Goal: Task Accomplishment & Management: Use online tool/utility

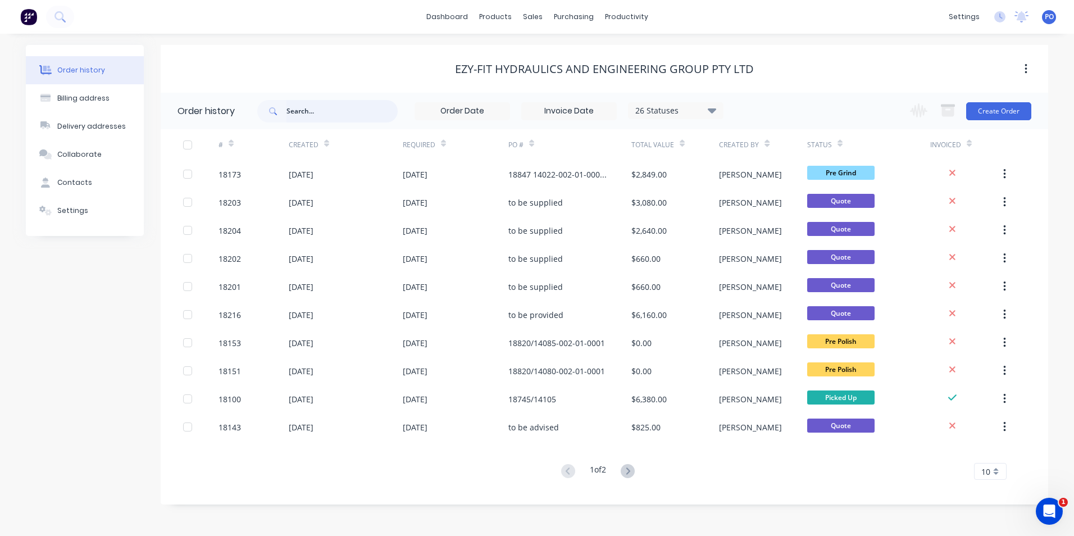
click at [312, 107] on input "text" at bounding box center [341, 111] width 111 height 22
type input "mb"
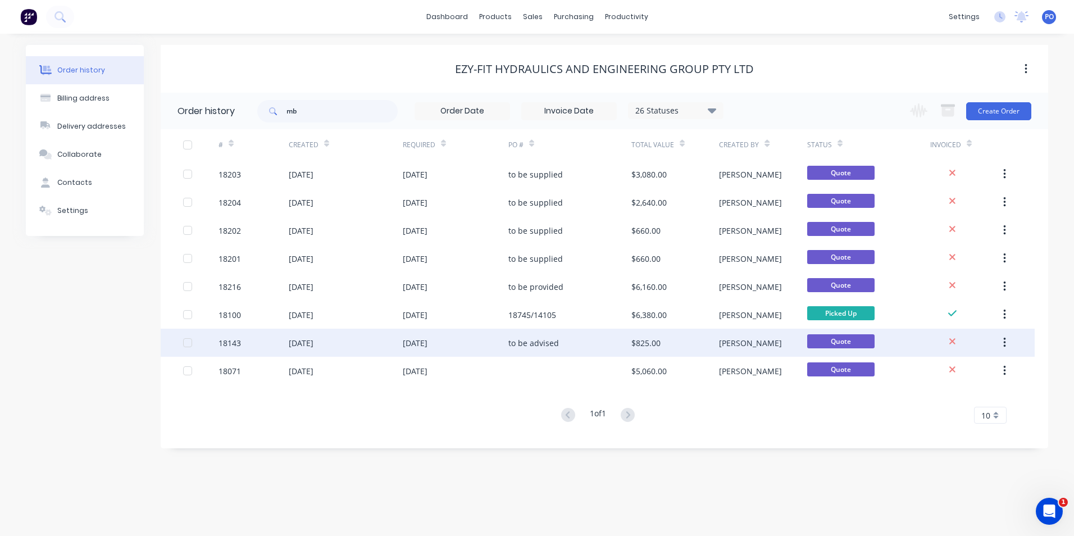
click at [369, 340] on div "[DATE]" at bounding box center [346, 343] width 114 height 28
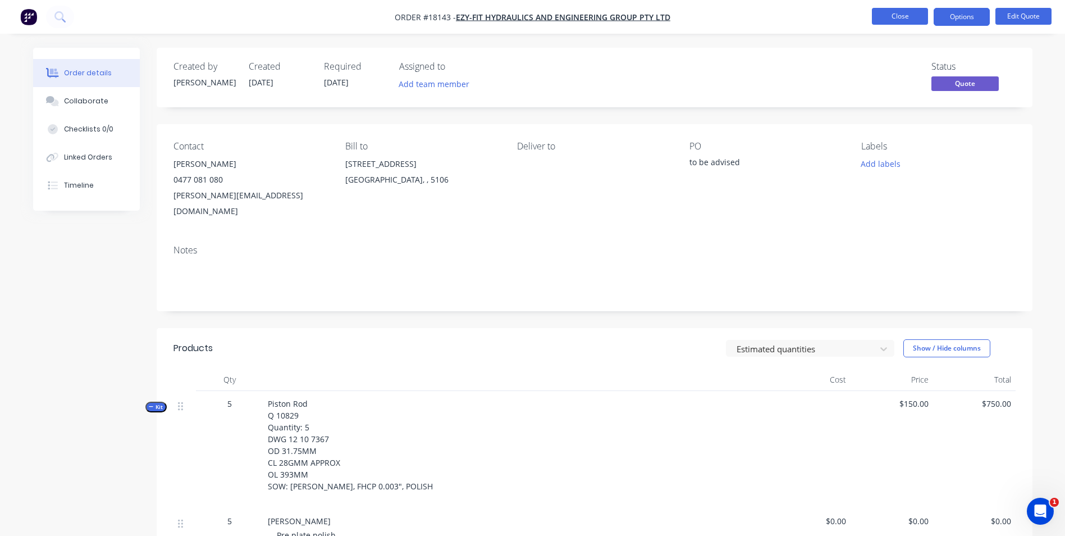
click at [907, 13] on button "Close" at bounding box center [900, 16] width 56 height 17
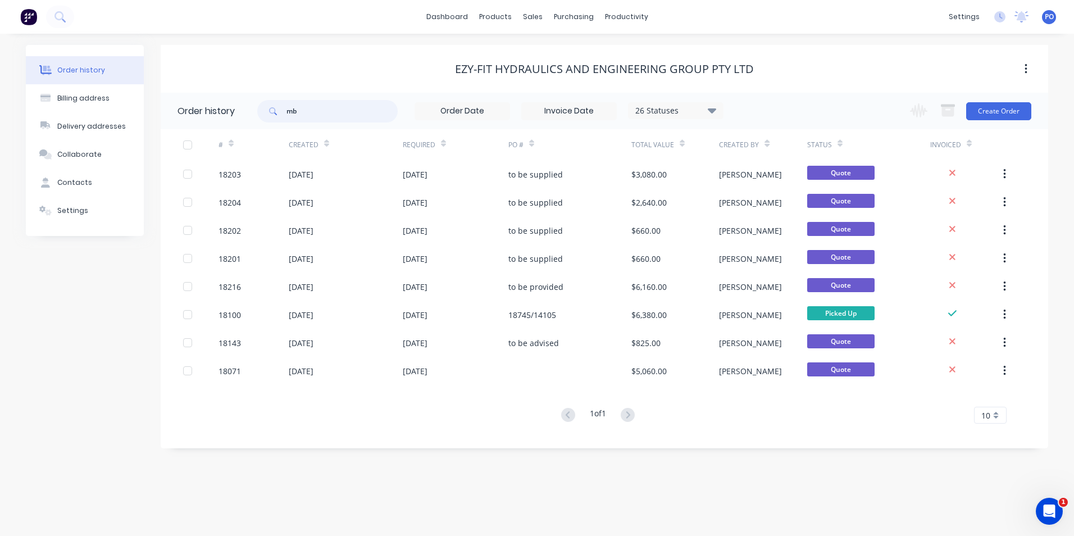
drag, startPoint x: 308, startPoint y: 111, endPoint x: 266, endPoint y: 102, distance: 42.4
click at [273, 112] on div "mb" at bounding box center [327, 111] width 140 height 22
click at [59, 15] on icon at bounding box center [59, 16] width 11 height 11
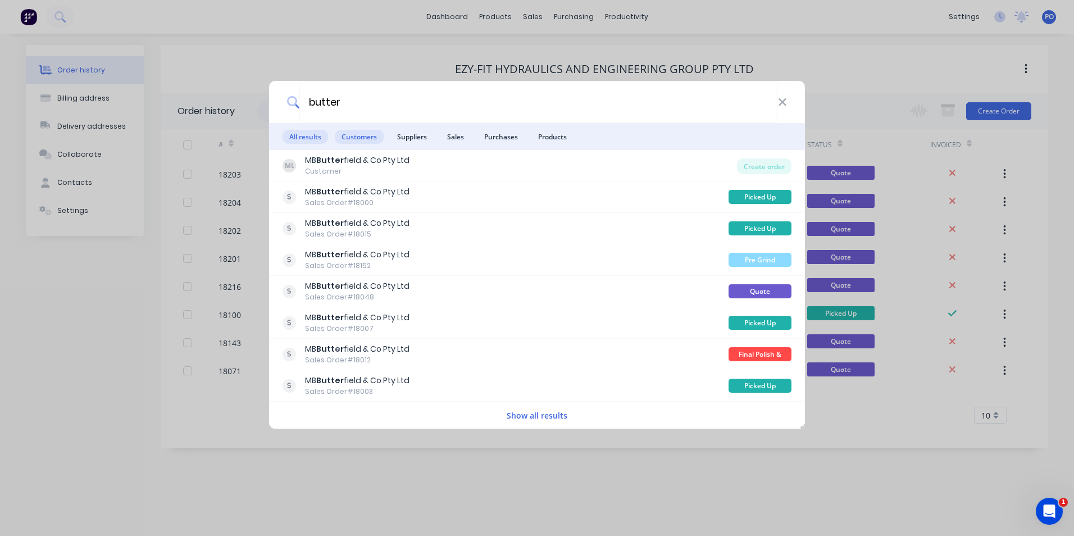
type input "butter"
click at [354, 138] on span "Customers" at bounding box center [359, 137] width 49 height 14
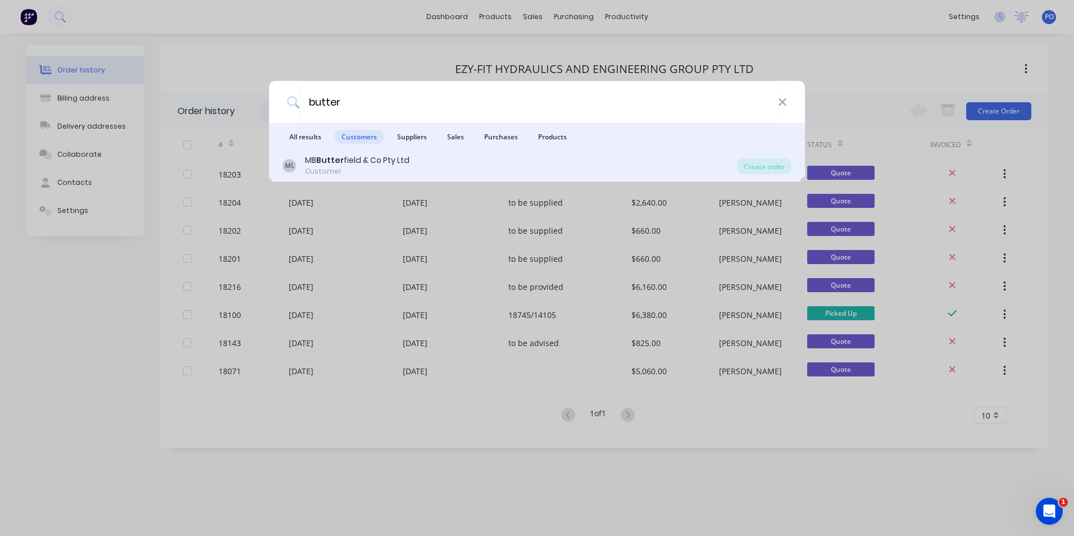
click at [399, 164] on div "MB Butter field & Co Pty Ltd" at bounding box center [357, 160] width 104 height 12
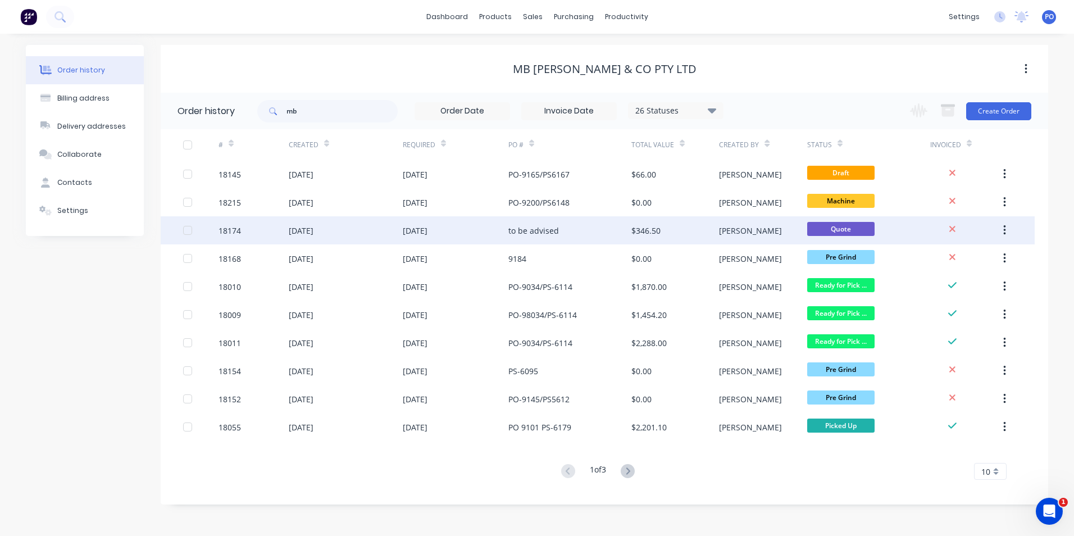
click at [396, 226] on div "[DATE]" at bounding box center [346, 230] width 114 height 28
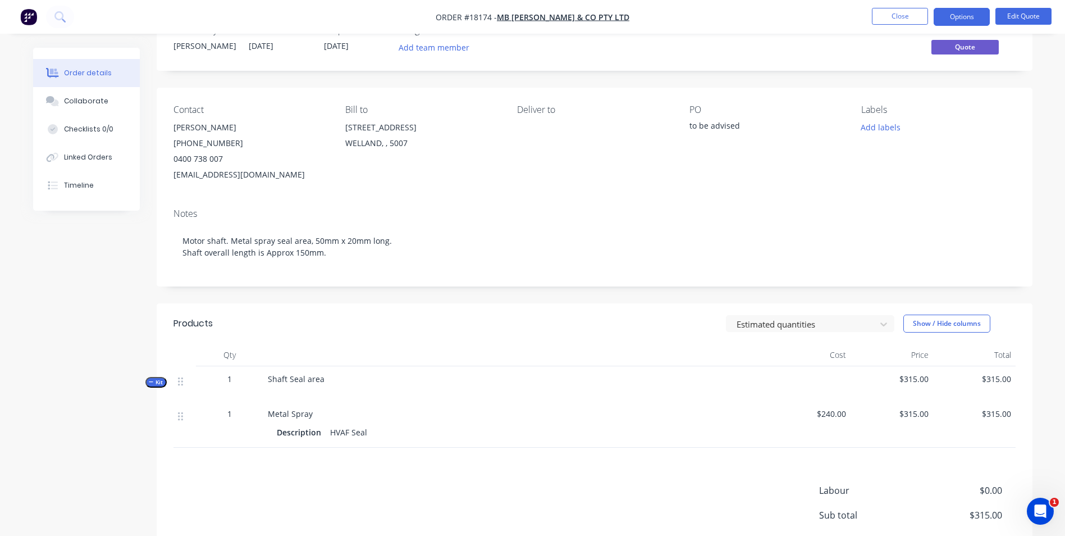
scroll to position [56, 0]
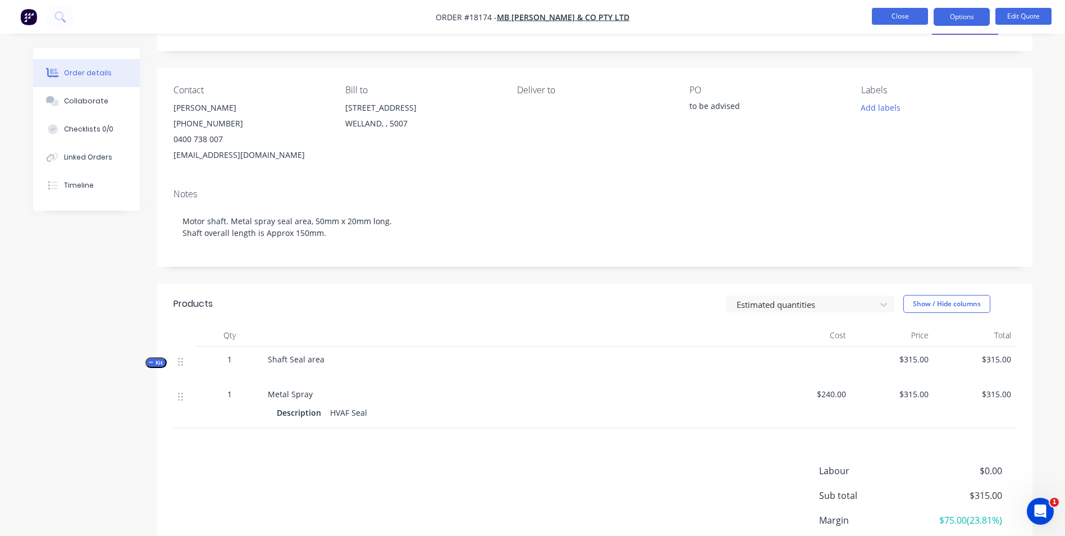
click at [881, 20] on button "Close" at bounding box center [900, 16] width 56 height 17
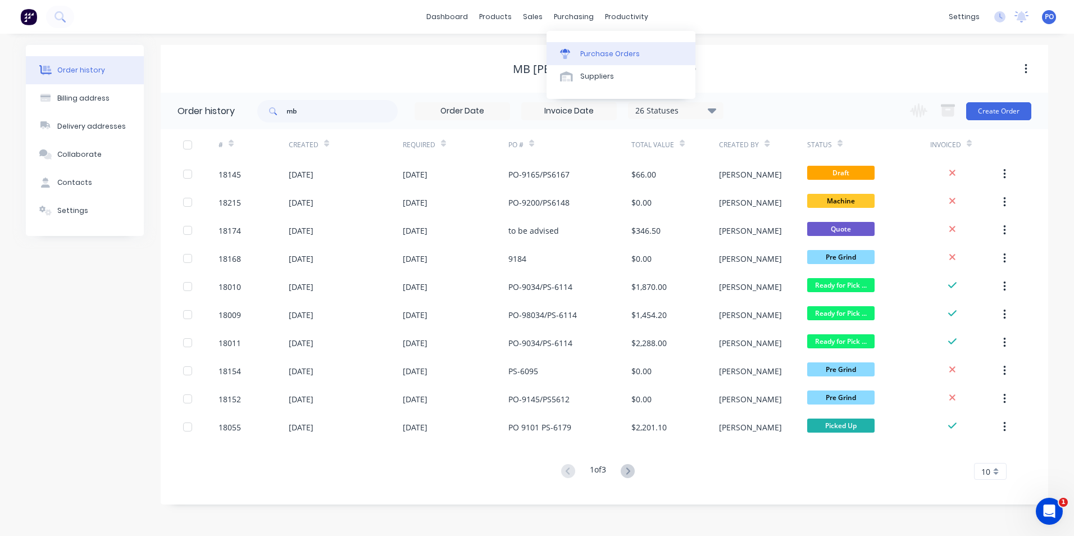
click at [589, 49] on div "Purchase Orders" at bounding box center [610, 54] width 60 height 10
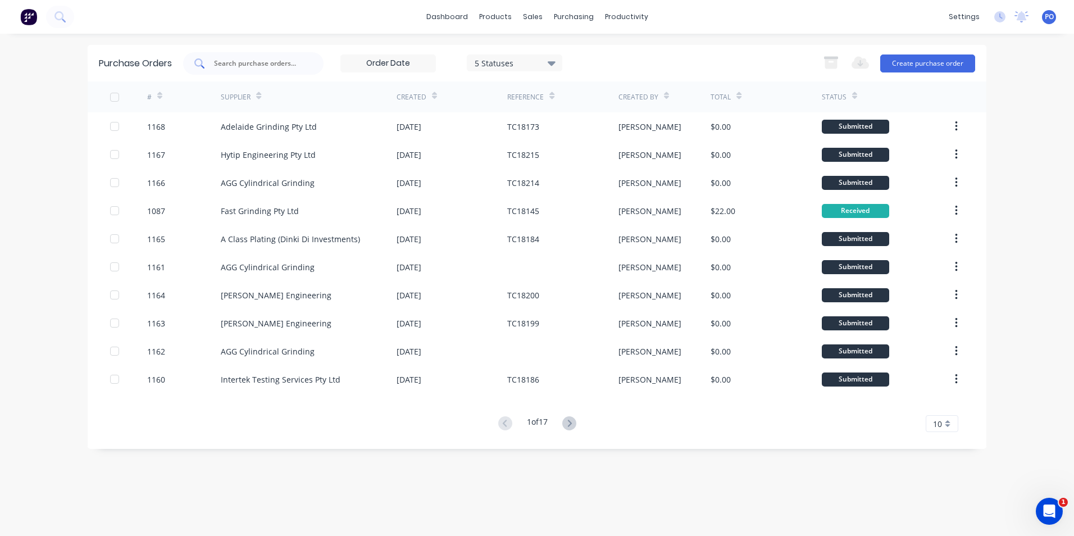
click at [241, 67] on input "text" at bounding box center [259, 63] width 93 height 11
type input "1090"
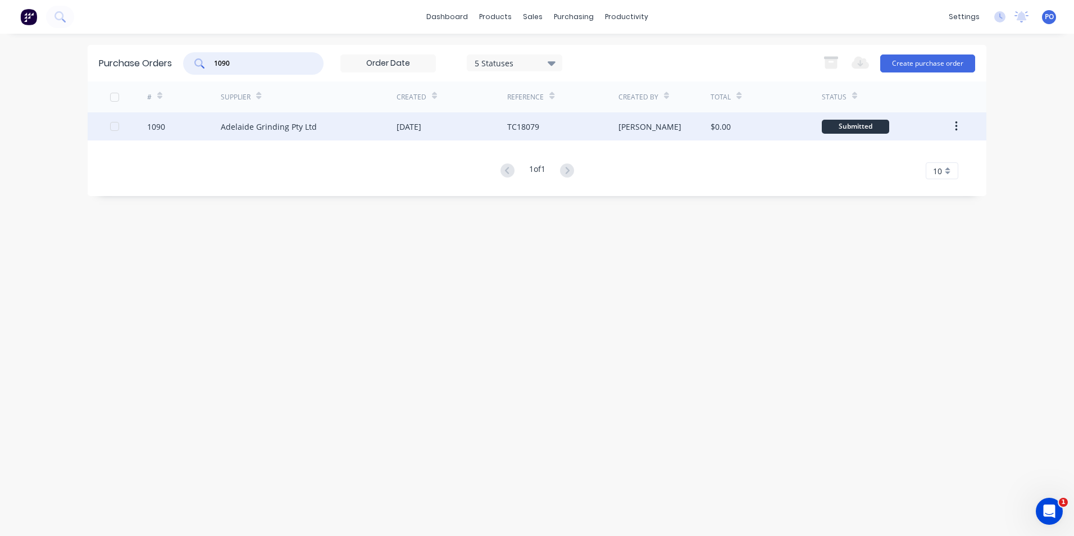
click at [560, 126] on div "TC18079" at bounding box center [562, 126] width 111 height 28
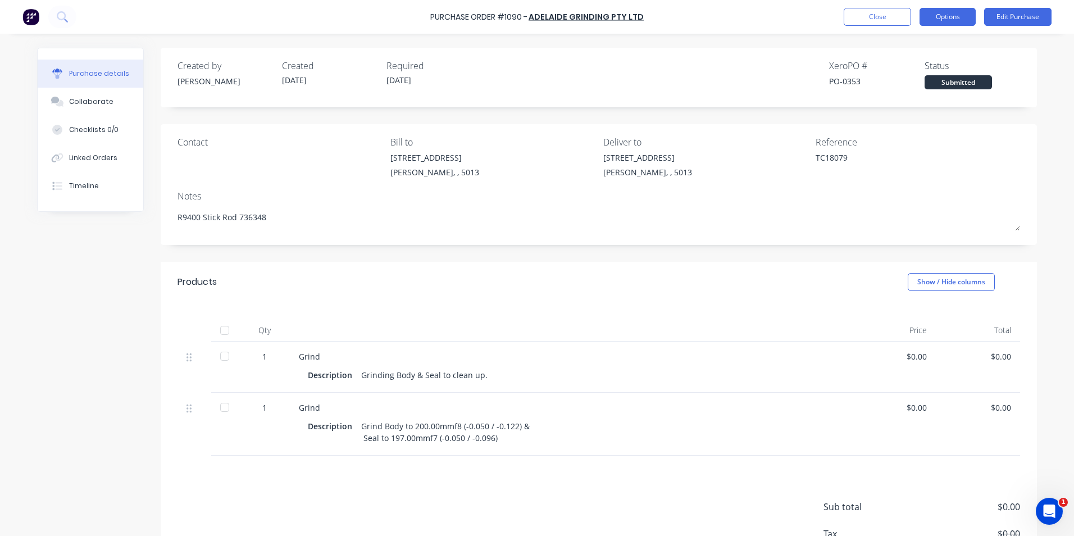
click at [964, 18] on button "Options" at bounding box center [947, 17] width 56 height 18
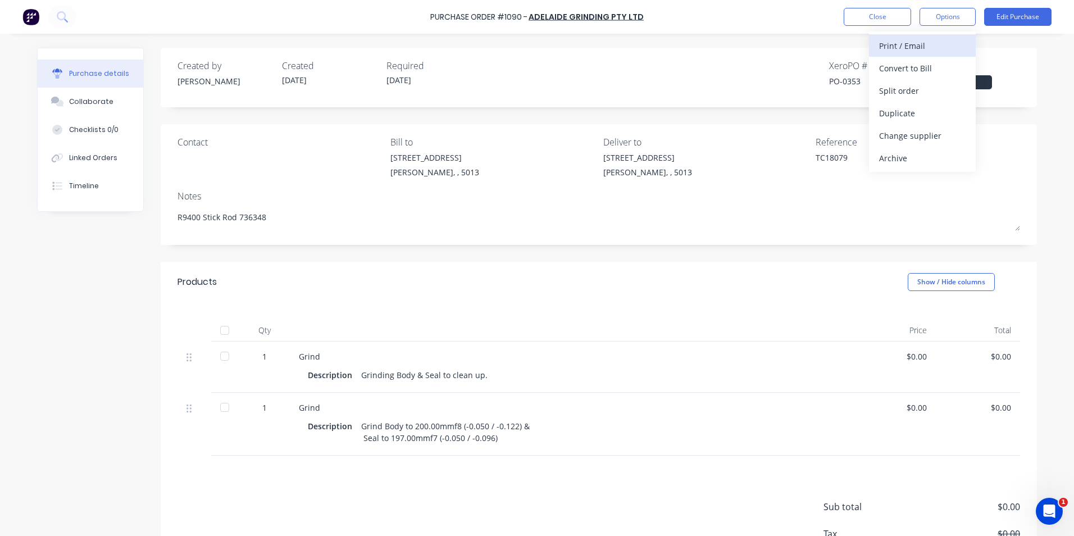
click at [950, 51] on div "Print / Email" at bounding box center [922, 46] width 86 height 16
click at [946, 93] on div "Without pricing" at bounding box center [922, 91] width 86 height 16
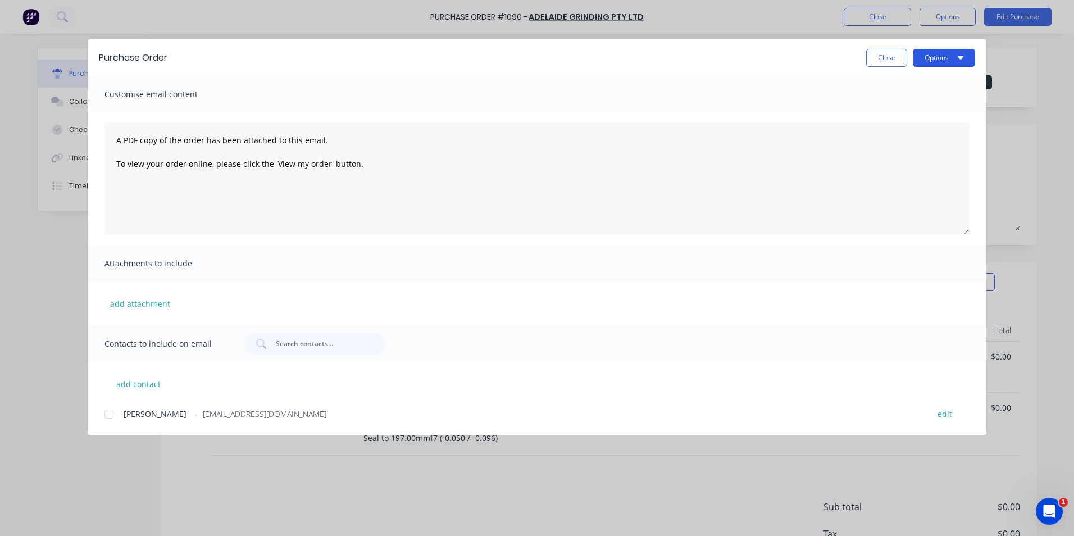
click at [963, 59] on icon "button" at bounding box center [961, 57] width 6 height 9
click at [933, 110] on div "Print" at bounding box center [921, 109] width 86 height 16
click at [965, 62] on button "Options" at bounding box center [944, 58] width 62 height 18
click at [897, 58] on button "Close" at bounding box center [886, 58] width 41 height 18
type textarea "x"
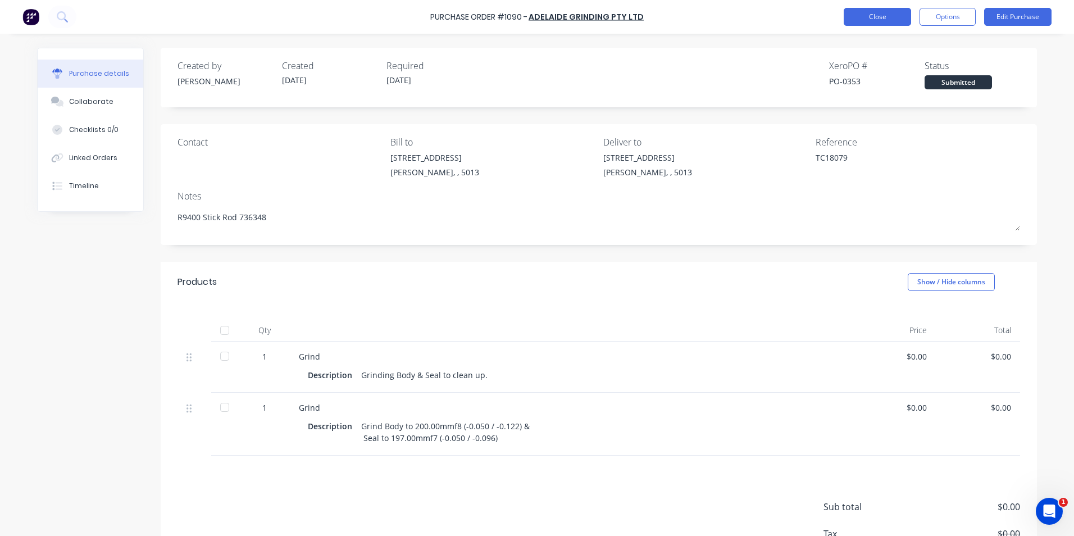
click at [893, 20] on button "Close" at bounding box center [877, 17] width 67 height 18
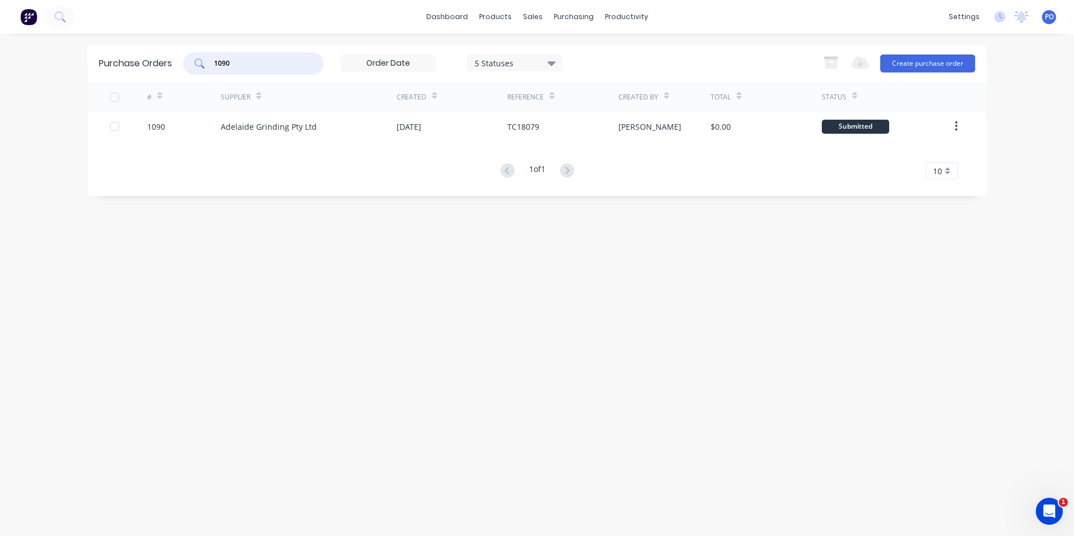
click at [246, 67] on input "1090" at bounding box center [259, 63] width 93 height 11
type input "1089"
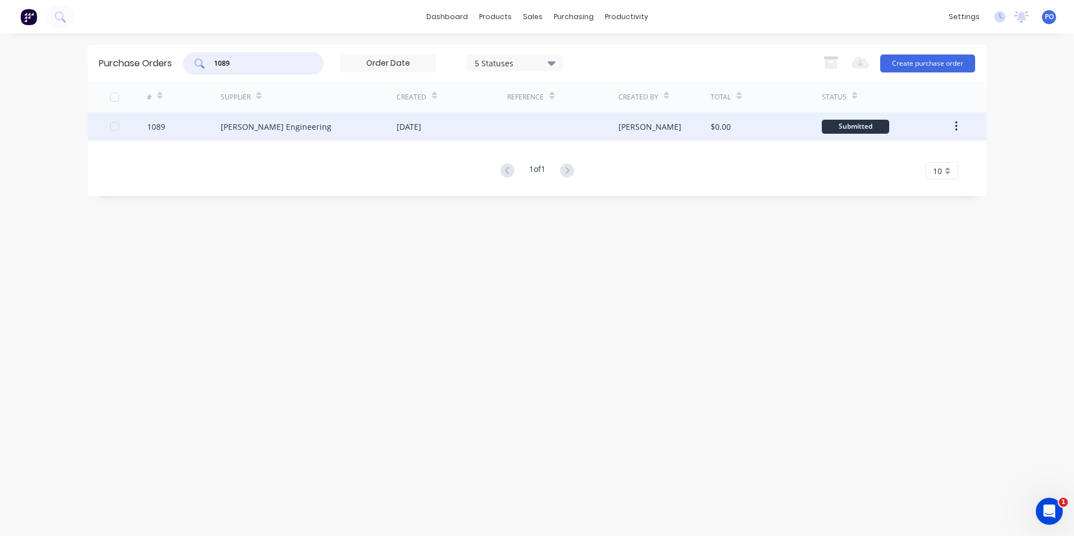
click at [571, 125] on div at bounding box center [562, 126] width 111 height 28
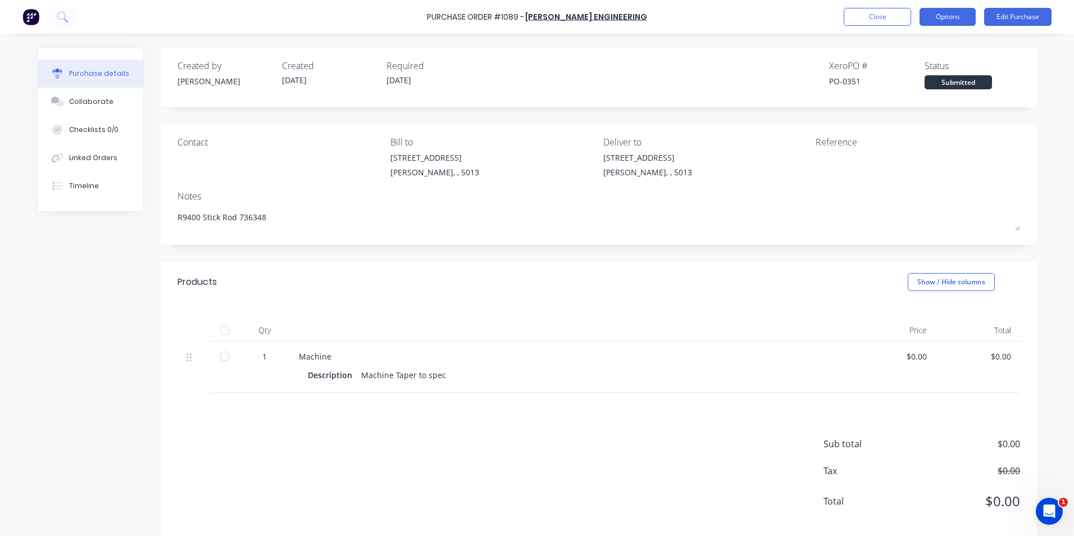
click at [964, 19] on button "Options" at bounding box center [947, 17] width 56 height 18
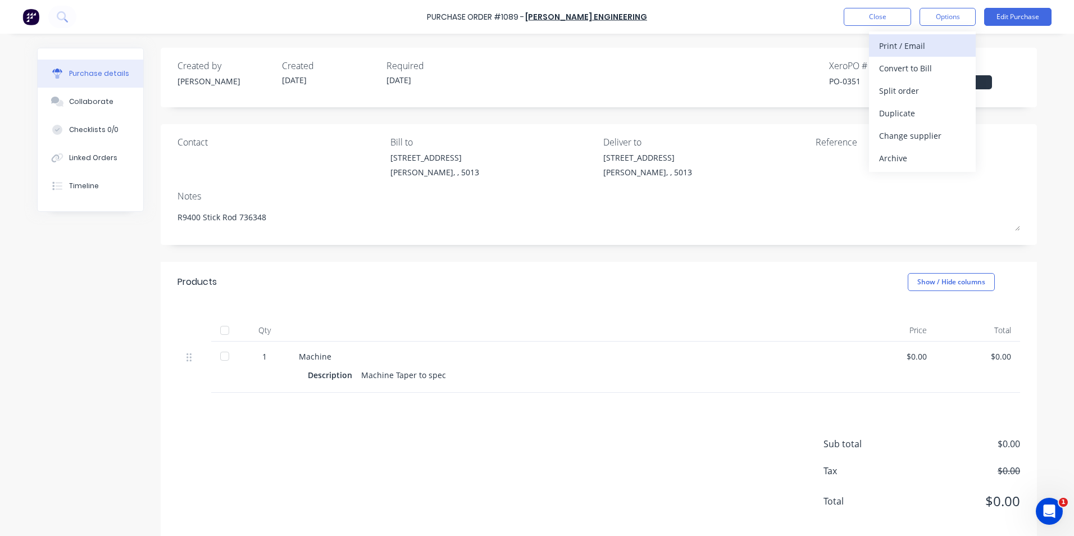
click at [960, 48] on div "Print / Email" at bounding box center [922, 46] width 86 height 16
click at [954, 92] on div "Without pricing" at bounding box center [922, 91] width 86 height 16
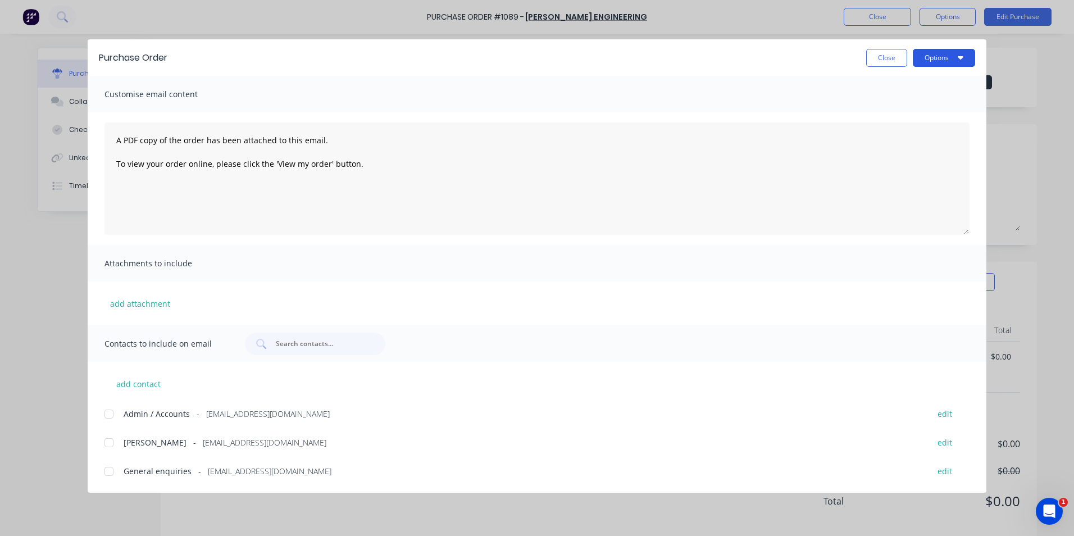
click at [966, 58] on button "Options" at bounding box center [944, 58] width 62 height 18
click at [942, 111] on div "Print" at bounding box center [921, 109] width 86 height 16
type textarea "x"
